Goal: Task Accomplishment & Management: Manage account settings

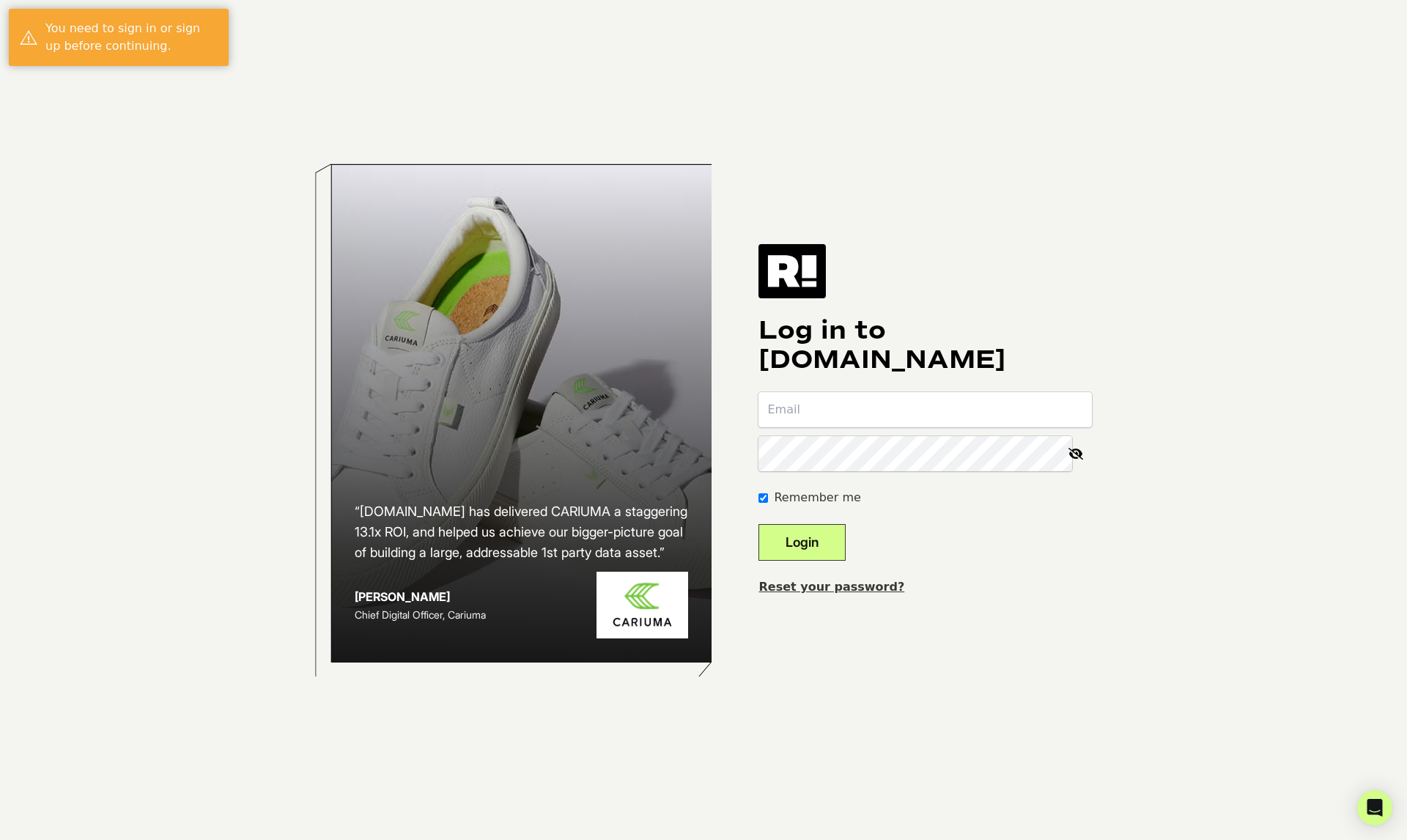
type input "[PERSON_NAME][EMAIL_ADDRESS][DOMAIN_NAME]"
click at [821, 537] on button "Login" at bounding box center [802, 543] width 87 height 37
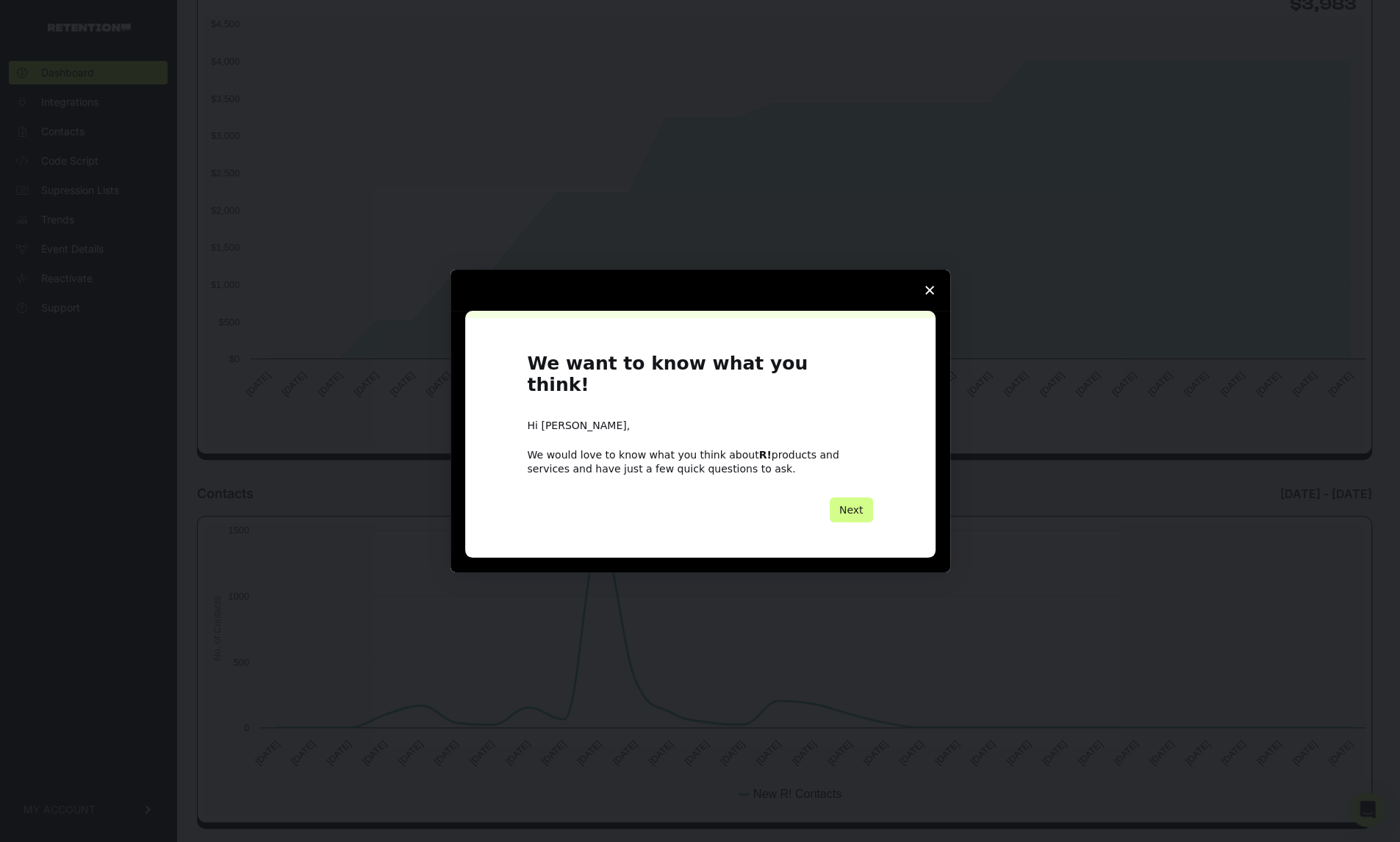
click at [933, 297] on span "Close survey" at bounding box center [929, 290] width 41 height 41
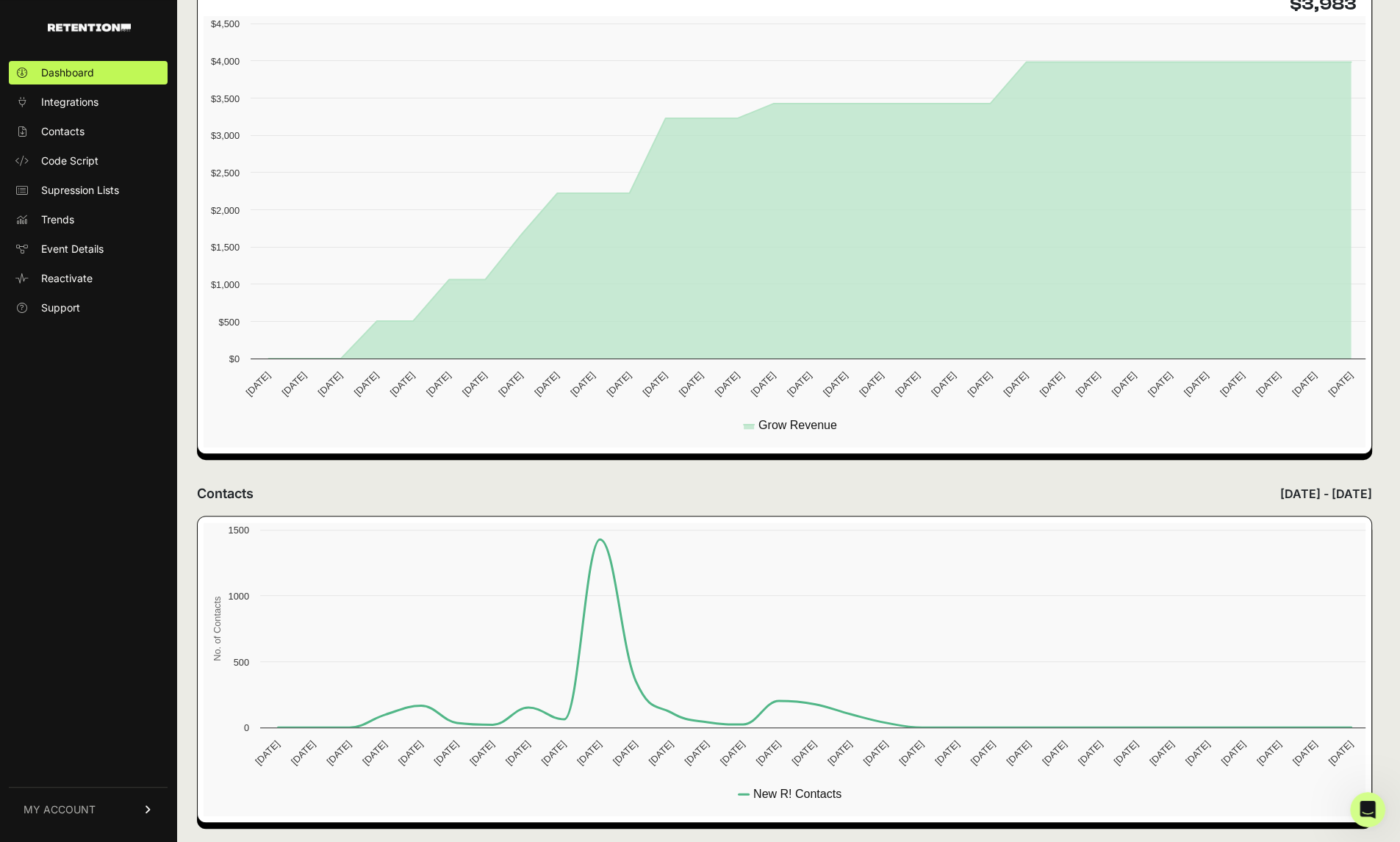
click at [129, 809] on link "MY ACCOUNT" at bounding box center [88, 809] width 158 height 45
click at [103, 762] on link "Billing" at bounding box center [88, 761] width 158 height 24
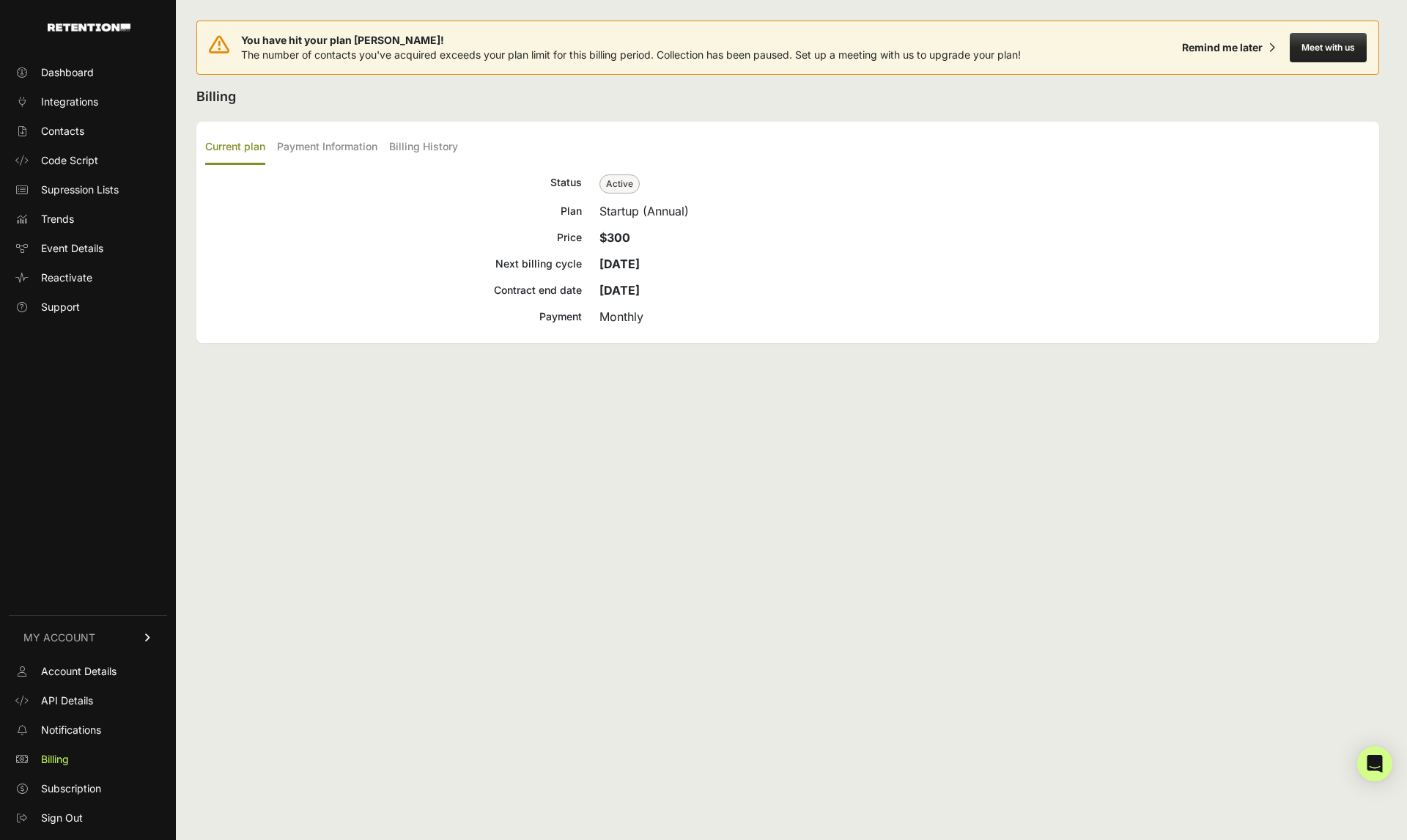
click at [99, 786] on span "Subscription" at bounding box center [71, 789] width 60 height 15
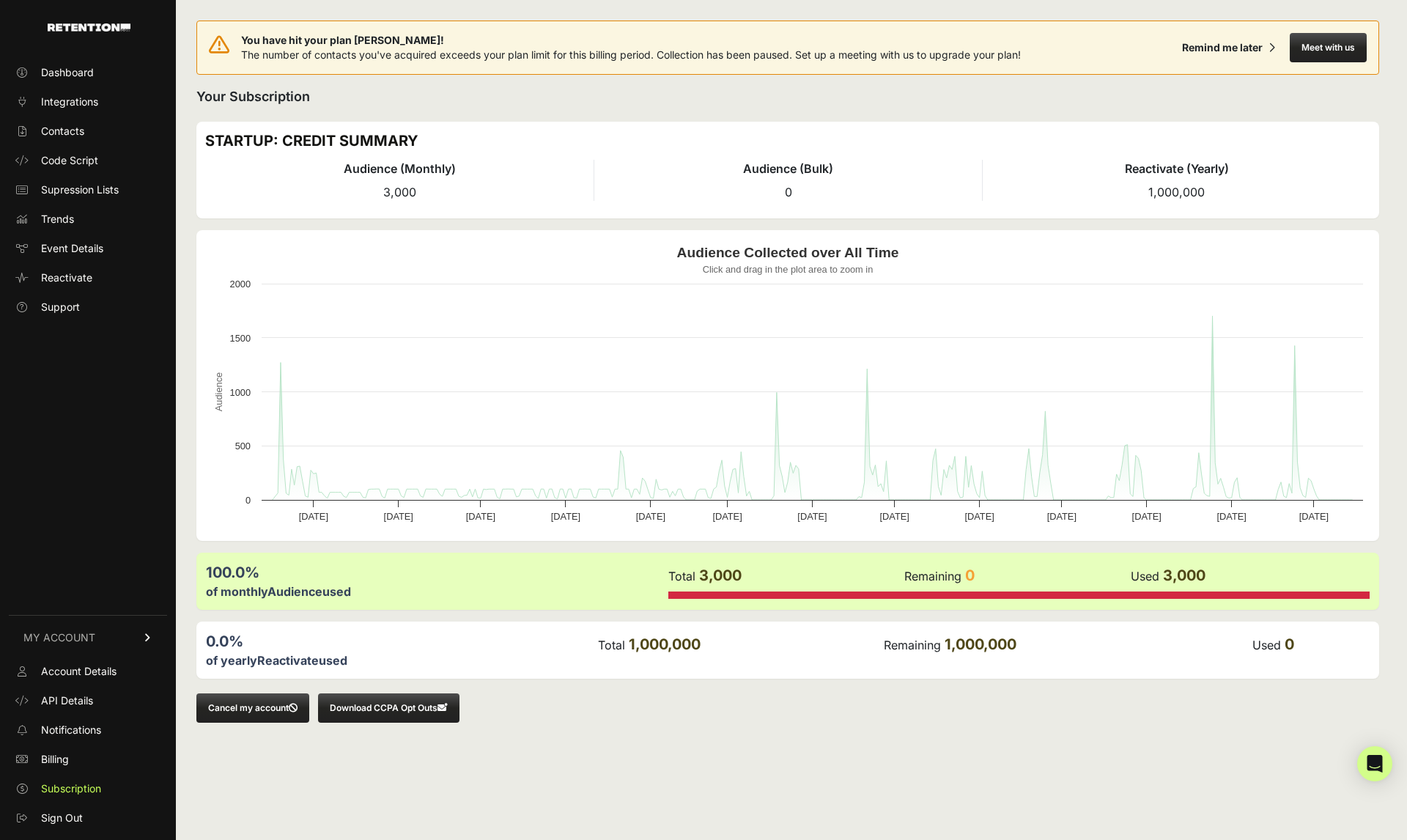
click at [1334, 44] on button "Meet with us" at bounding box center [1329, 48] width 77 height 29
